Goal: Information Seeking & Learning: Learn about a topic

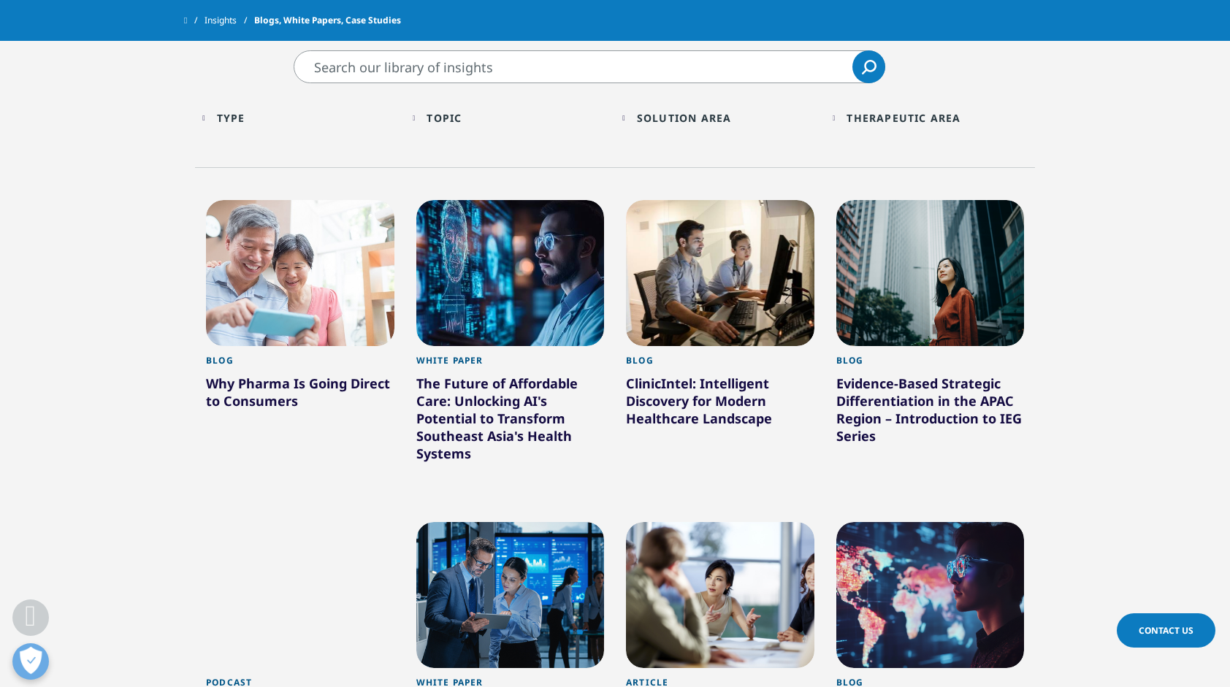
scroll to position [511, 0]
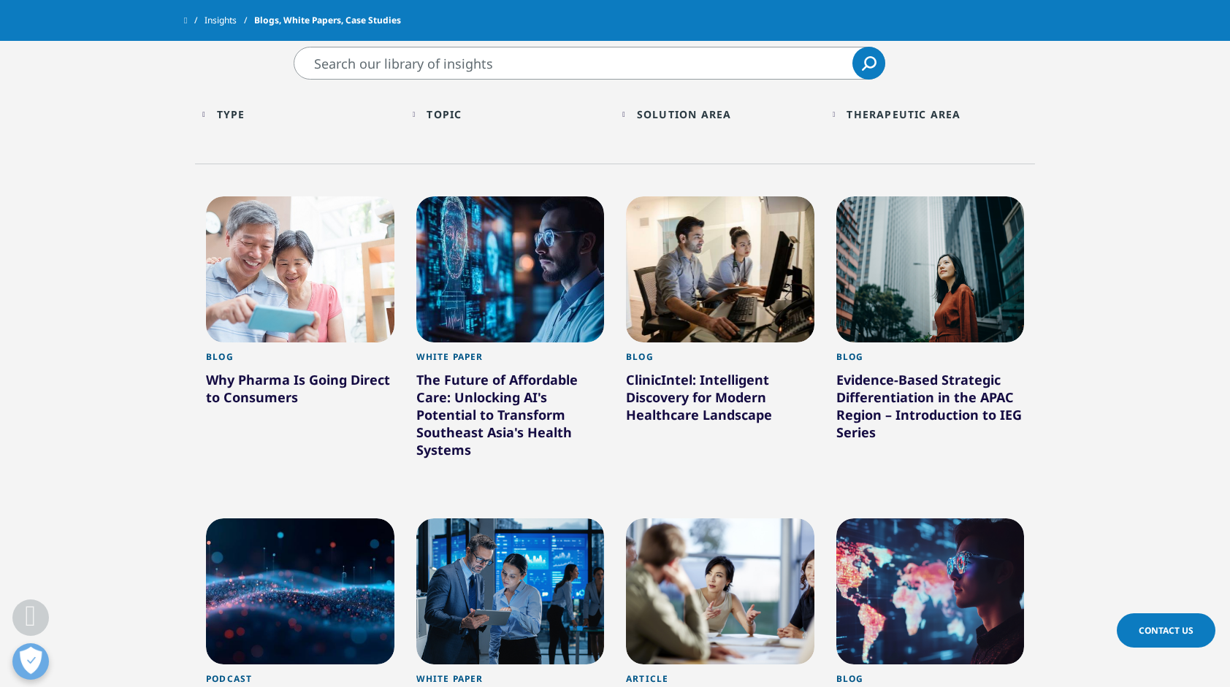
click at [493, 408] on div "The Future of Affordable Care: Unlocking AI's Potential to Transform Southeast …" at bounding box center [510, 417] width 188 height 93
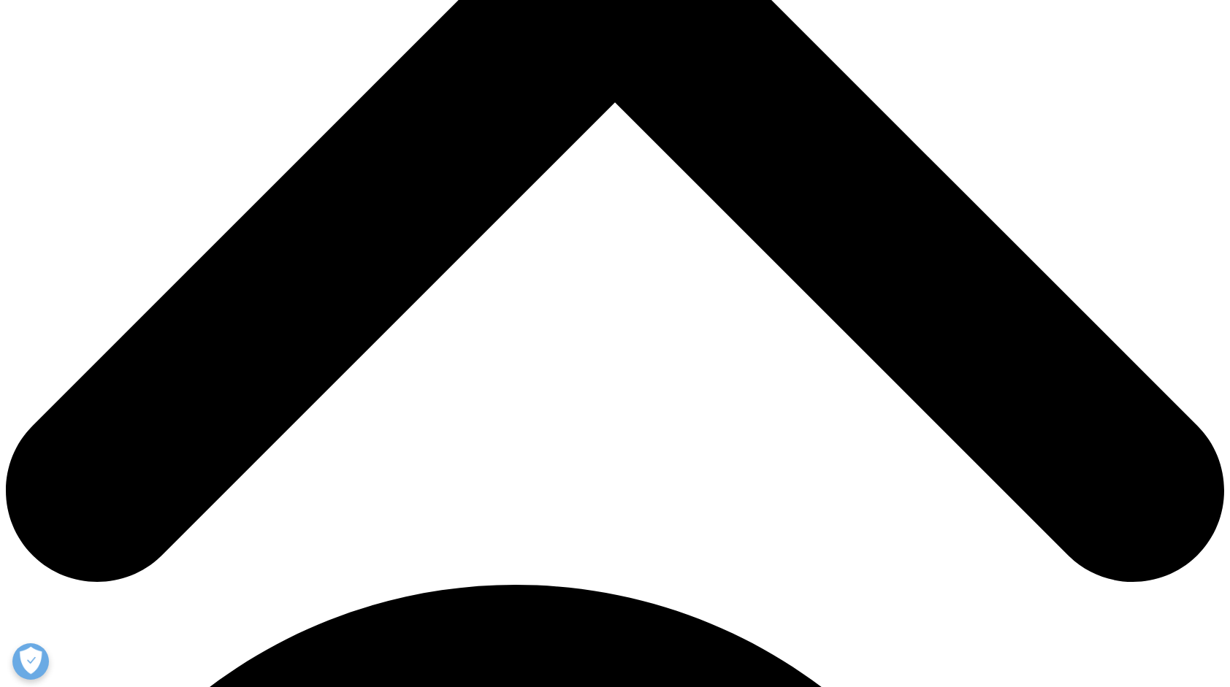
scroll to position [803, 0]
